Goal: Transaction & Acquisition: Purchase product/service

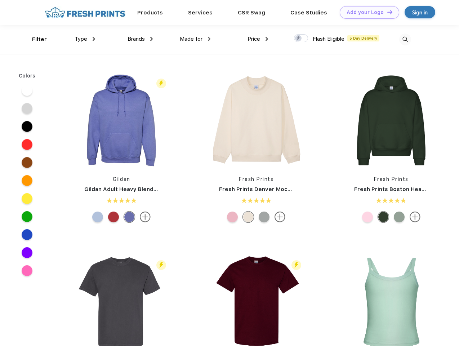
click at [367, 12] on link "Add your Logo Design Tool" at bounding box center [369, 12] width 59 height 13
click at [0, 0] on div "Design Tool" at bounding box center [0, 0] width 0 height 0
click at [387, 12] on link "Add your Logo Design Tool" at bounding box center [369, 12] width 59 height 13
click at [35, 39] on div "Filter" at bounding box center [39, 39] width 15 height 8
click at [85, 39] on span "Type" at bounding box center [81, 39] width 13 height 6
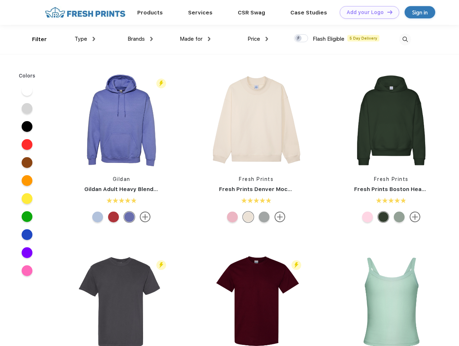
click at [140, 39] on span "Brands" at bounding box center [136, 39] width 17 height 6
click at [195, 39] on span "Made for" at bounding box center [191, 39] width 23 height 6
click at [258, 39] on span "Price" at bounding box center [254, 39] width 13 height 6
click at [301, 39] on div at bounding box center [301, 38] width 14 height 8
click at [299, 39] on input "checkbox" at bounding box center [296, 36] width 5 height 5
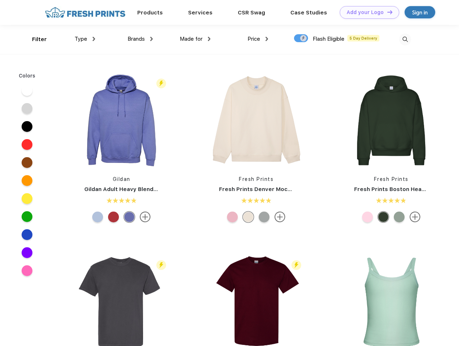
click at [405, 39] on img at bounding box center [405, 40] width 12 height 12
